Goal: Task Accomplishment & Management: Manage account settings

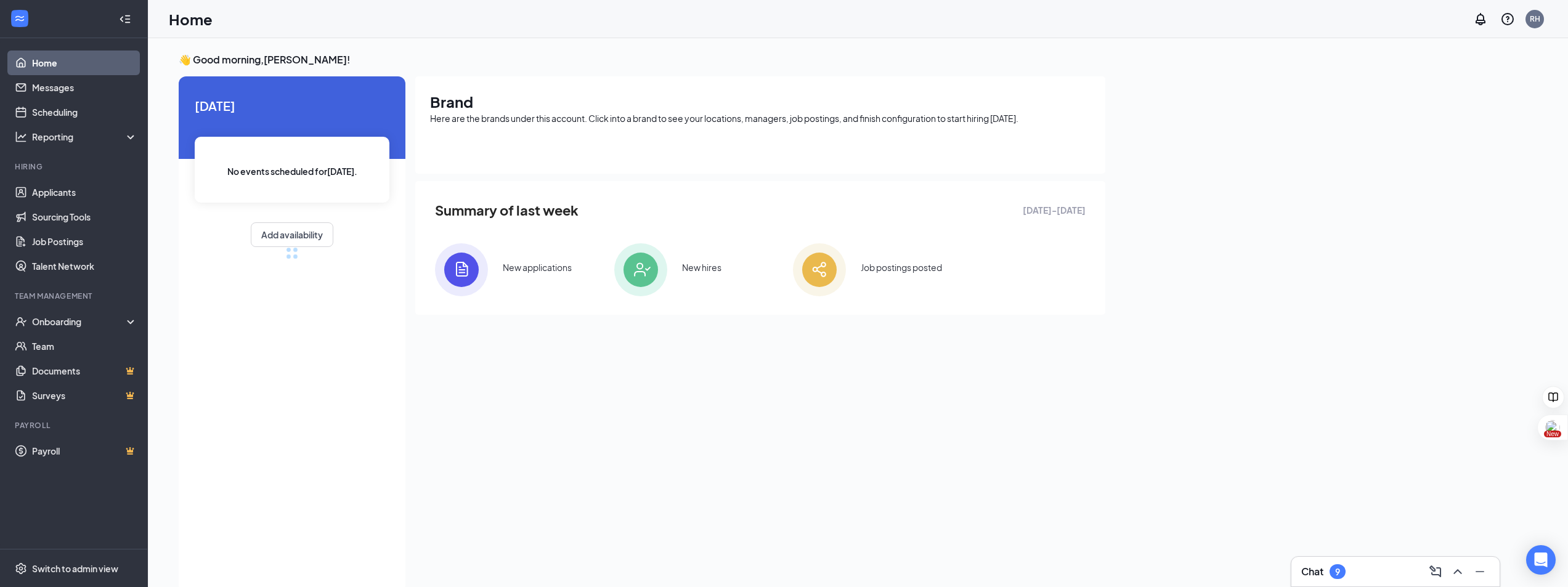
click at [1334, 577] on div "9" at bounding box center [1337, 571] width 16 height 15
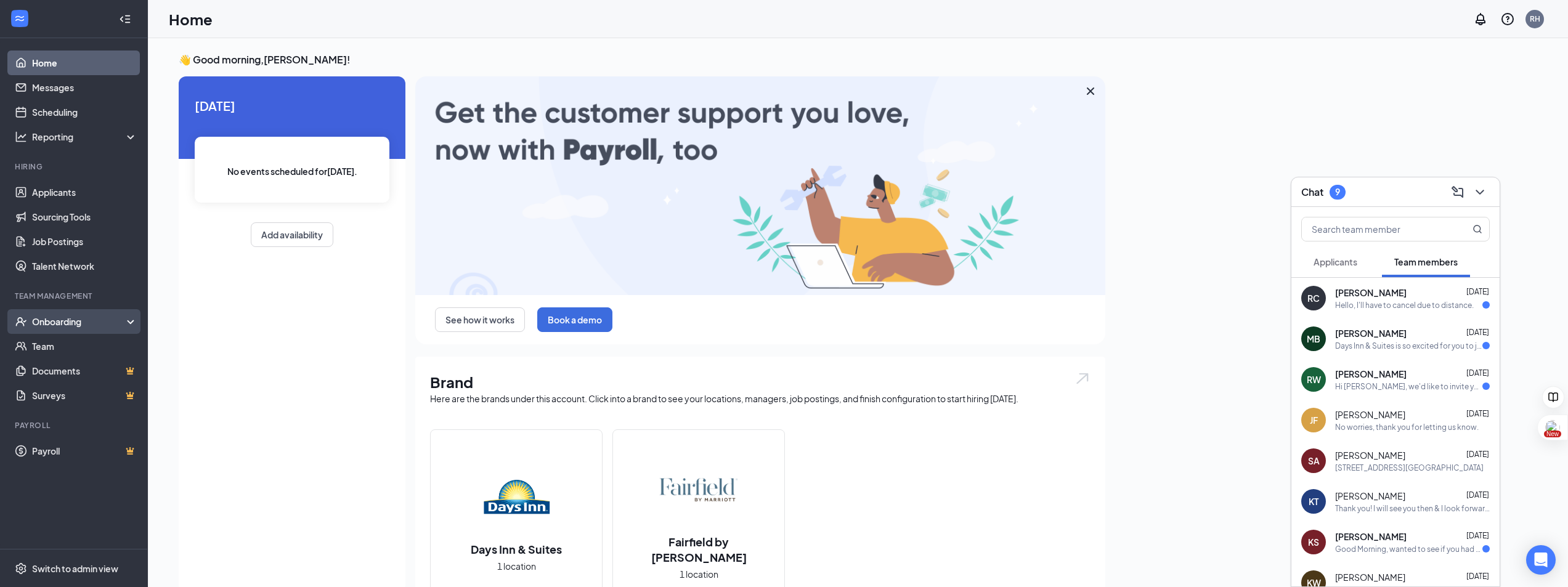
click at [68, 320] on div "Onboarding" at bounding box center [80, 321] width 95 height 12
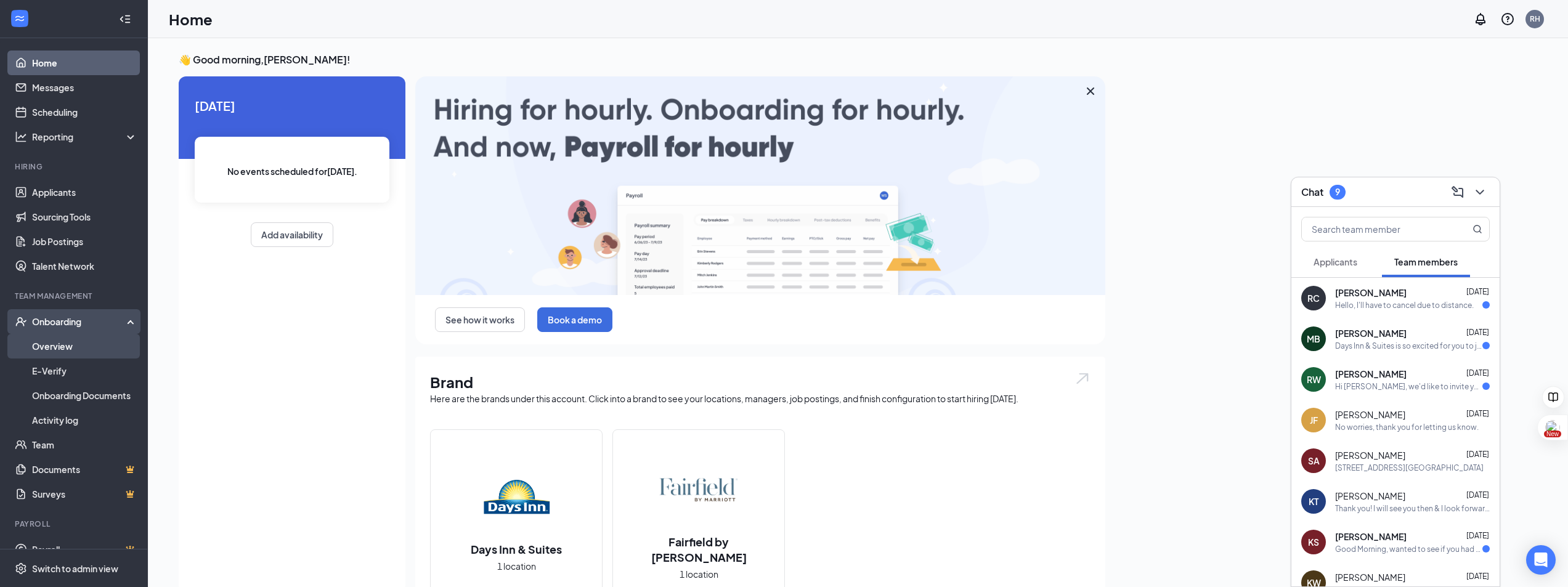
click at [56, 344] on link "Overview" at bounding box center [85, 346] width 106 height 25
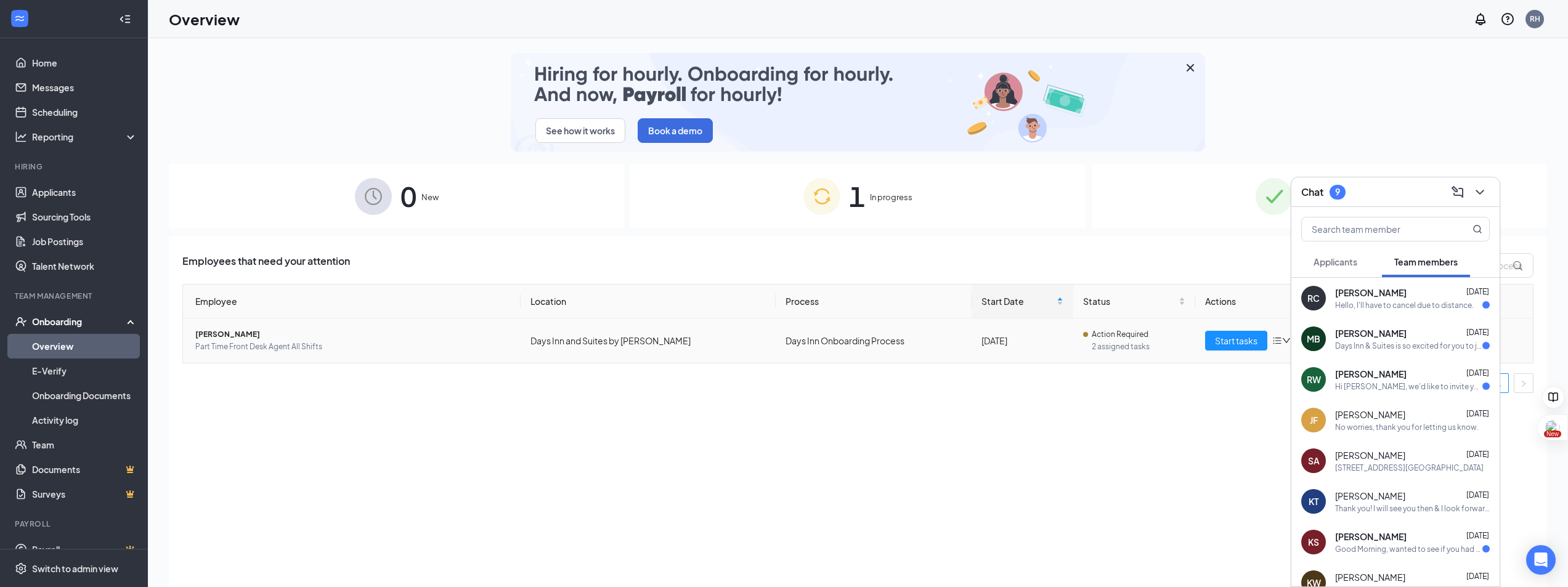
click at [236, 331] on span "[PERSON_NAME]" at bounding box center [353, 334] width 315 height 12
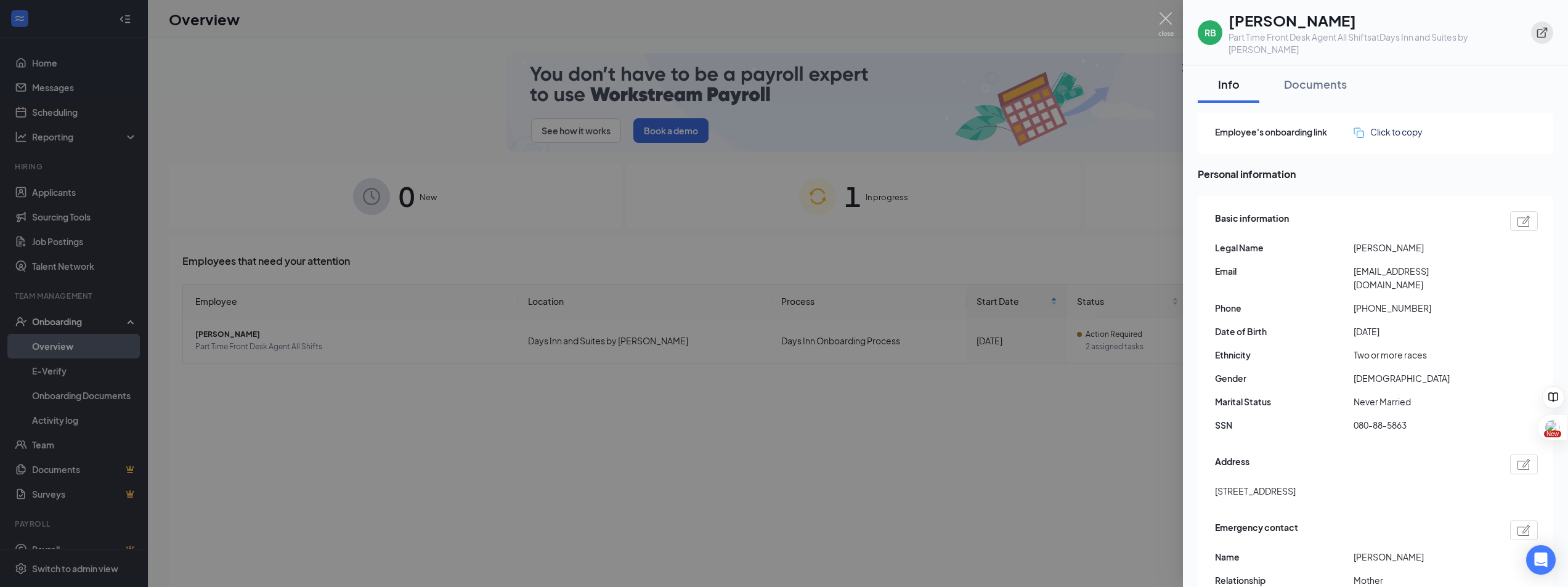
click at [1541, 29] on icon "ExternalLink" at bounding box center [1541, 32] width 12 height 12
drag, startPoint x: 1163, startPoint y: 13, endPoint x: 1191, endPoint y: 47, distance: 44.0
click at [1164, 13] on img at bounding box center [1166, 24] width 15 height 24
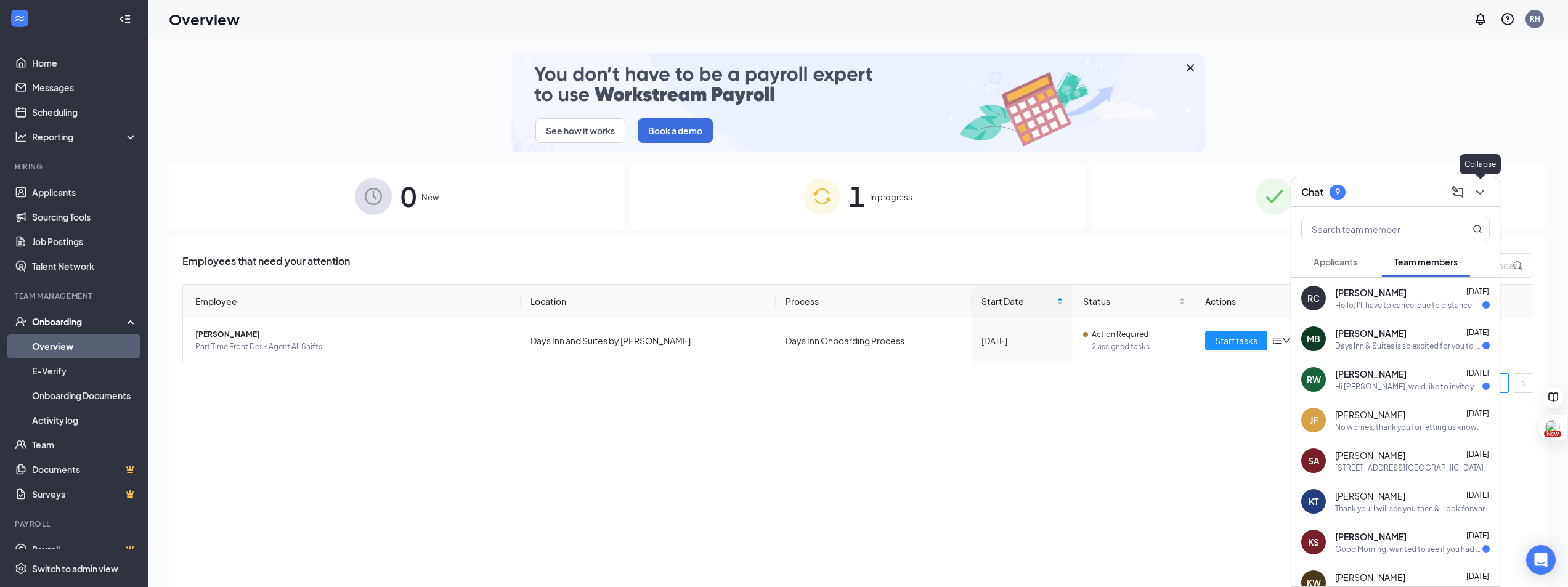
click at [1478, 190] on icon "ChevronDown" at bounding box center [1480, 192] width 8 height 5
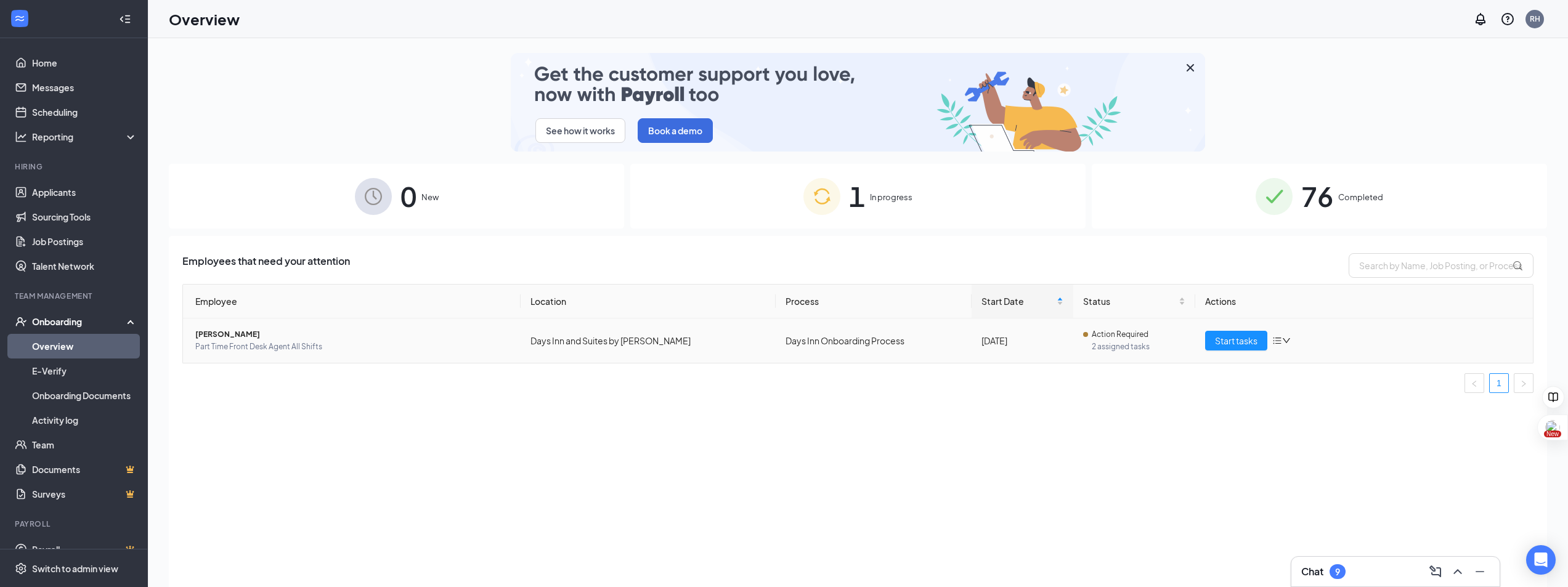
click at [1288, 343] on icon "down" at bounding box center [1287, 341] width 9 height 9
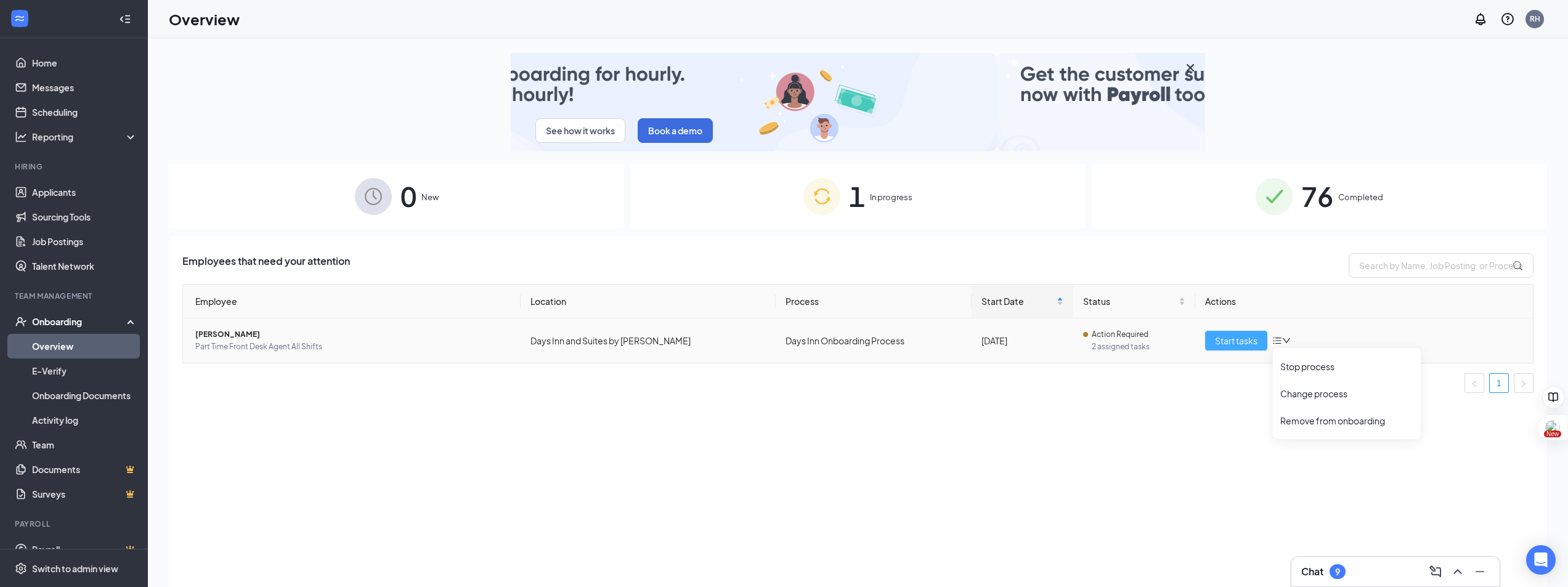
click at [1241, 339] on span "Start tasks" at bounding box center [1236, 340] width 42 height 13
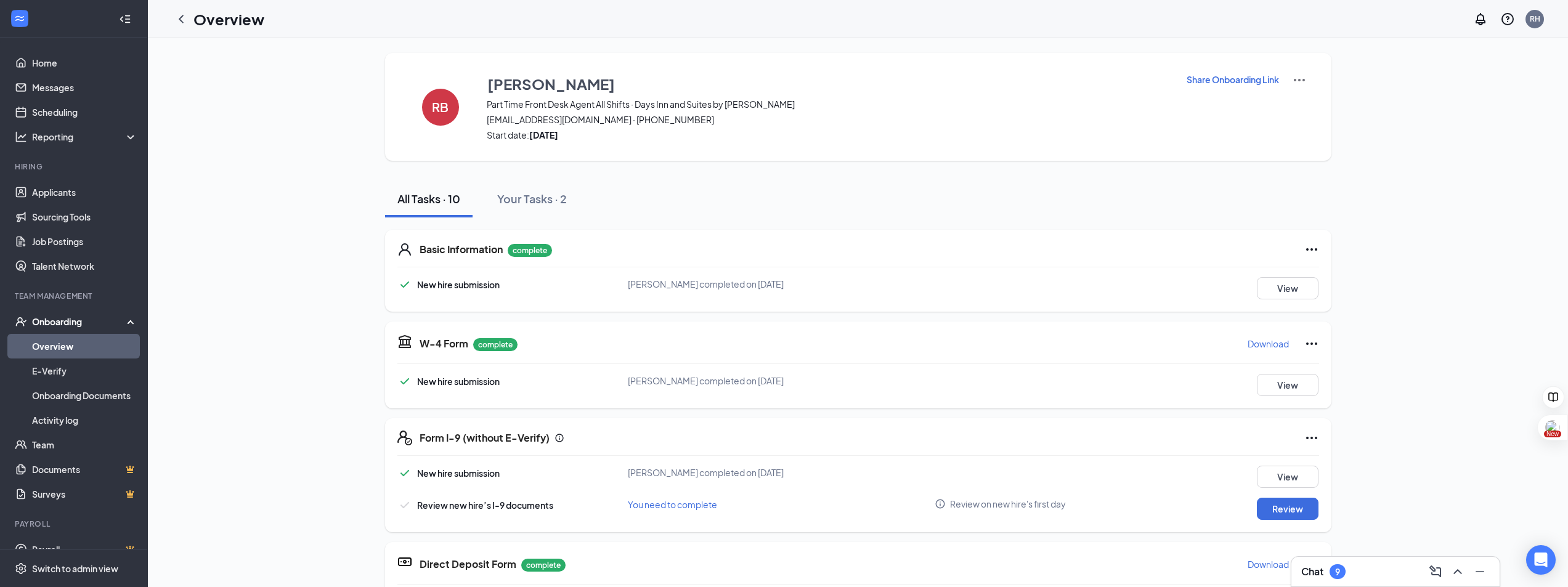
click at [1232, 81] on p "Share Onboarding Link" at bounding box center [1233, 79] width 92 height 12
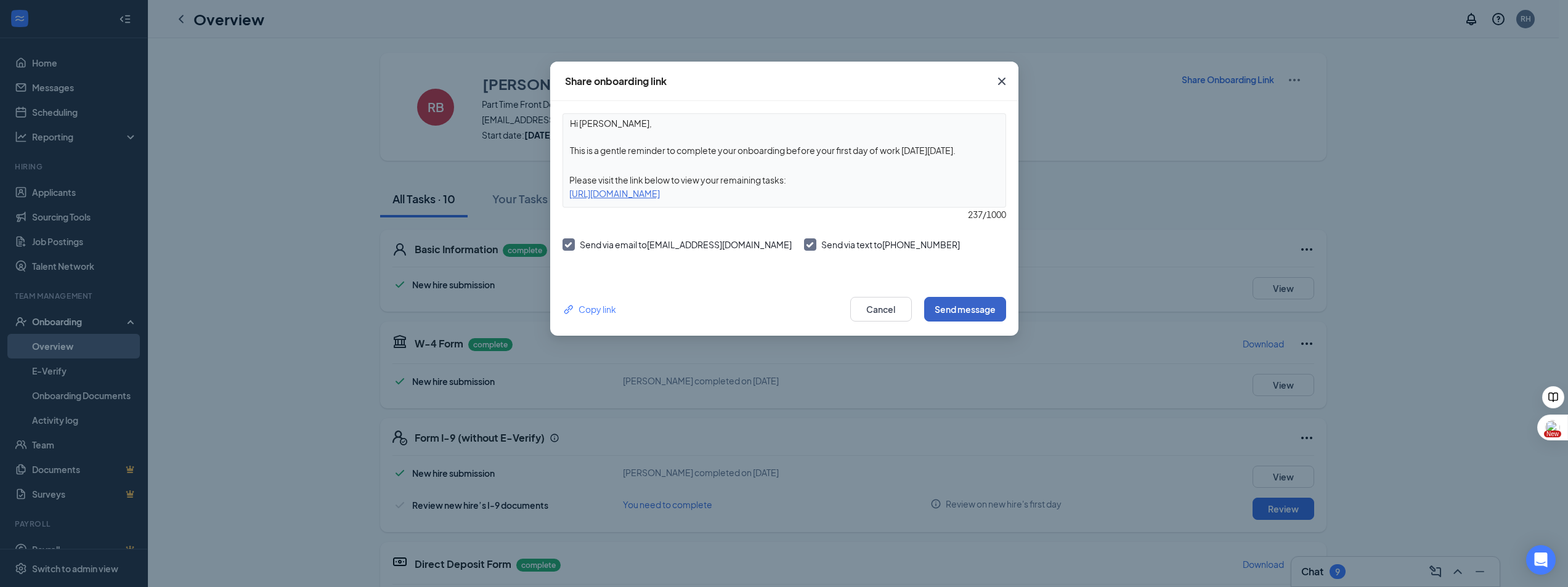
click at [968, 307] on button "Send message" at bounding box center [965, 309] width 82 height 25
